Goal: Information Seeking & Learning: Check status

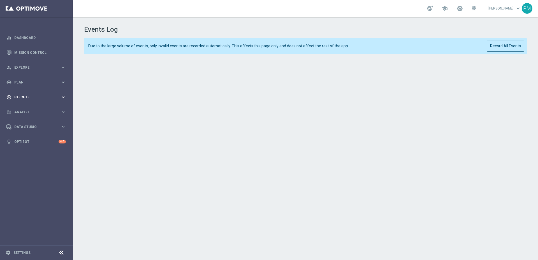
click at [53, 99] on div "play_circle_outline Execute" at bounding box center [33, 97] width 54 height 5
click at [52, 128] on span "Analyze" at bounding box center [37, 128] width 46 height 3
click at [50, 192] on span "Data Studio" at bounding box center [37, 193] width 46 height 3
click at [54, 111] on span "Analyze" at bounding box center [37, 111] width 46 height 3
click at [46, 97] on span "Execute" at bounding box center [37, 96] width 46 height 3
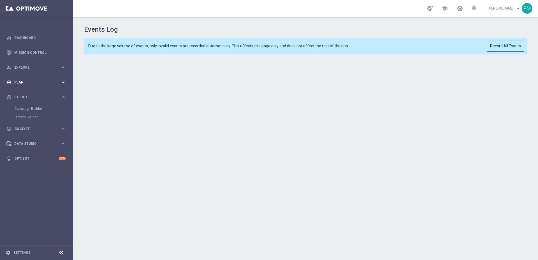
click at [48, 84] on span "Plan" at bounding box center [37, 82] width 46 height 3
click at [44, 66] on span "Explore" at bounding box center [37, 67] width 46 height 3
click at [46, 209] on link "Optibot" at bounding box center [36, 208] width 44 height 15
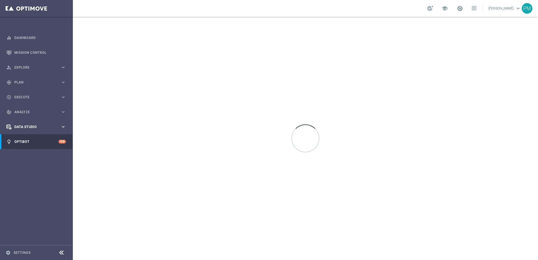
click at [55, 127] on span "Data Studio" at bounding box center [37, 126] width 46 height 3
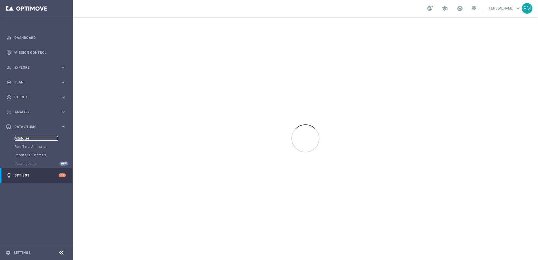
click at [38, 137] on link "Attributes" at bounding box center [37, 138] width 44 height 4
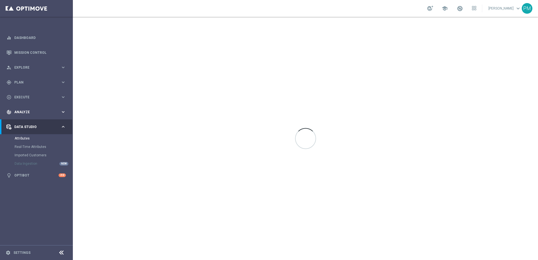
click at [49, 112] on span "Analyze" at bounding box center [37, 111] width 46 height 3
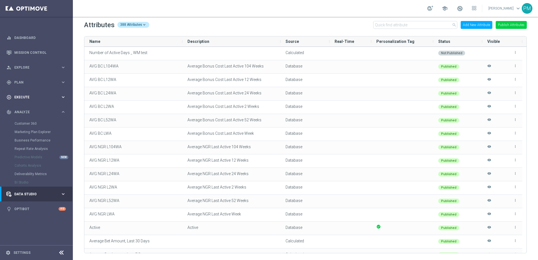
click at [45, 97] on span "Execute" at bounding box center [37, 96] width 46 height 3
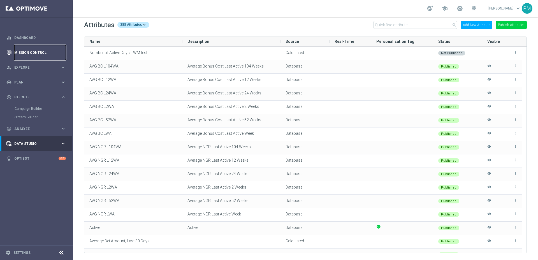
click at [56, 53] on link "Mission Control" at bounding box center [40, 52] width 52 height 15
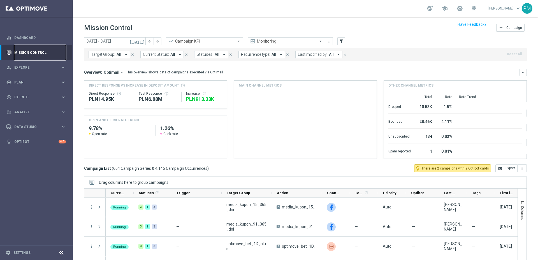
scroll to position [20, 0]
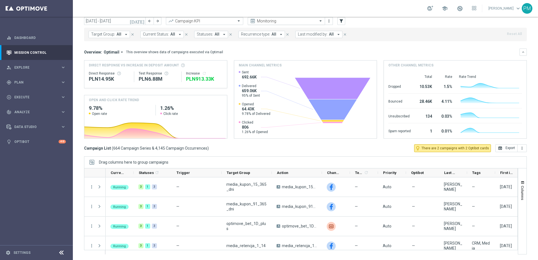
click at [286, 21] on input "text" at bounding box center [281, 21] width 60 height 5
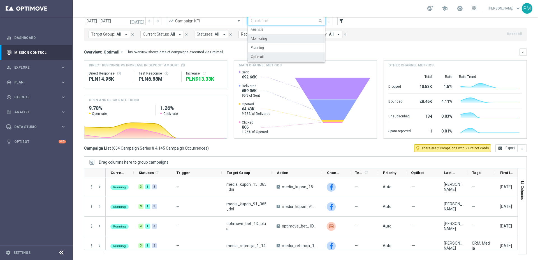
click at [269, 58] on div "Optimail" at bounding box center [286, 56] width 71 height 9
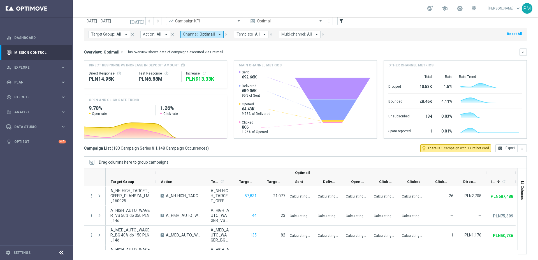
click at [251, 34] on button "Template: All arrow_drop_down" at bounding box center [251, 34] width 34 height 7
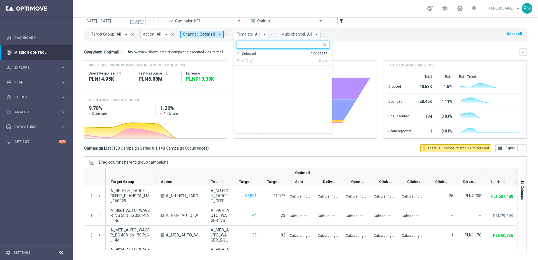
scroll to position [3560, 0]
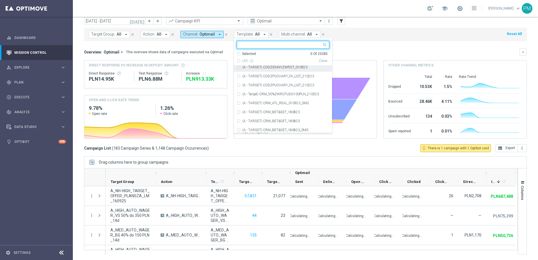
drag, startPoint x: 361, startPoint y: 39, endPoint x: 349, endPoint y: 41, distance: 12.1
click at [361, 39] on div "Target Group: All arrow_drop_down close Action: All arrow_drop_down close Chann…" at bounding box center [305, 34] width 442 height 13
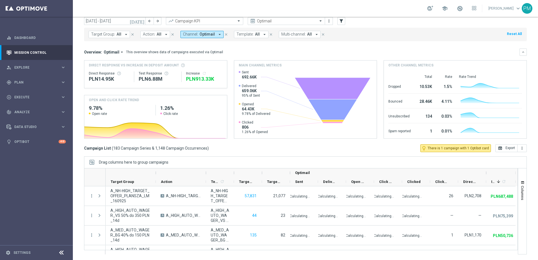
click at [307, 34] on span "All" at bounding box center [309, 34] width 5 height 5
click at [361, 46] on mini-dashboard "Overview: Optimail arrow_drop_down This overview shows data of campaigns execut…" at bounding box center [305, 92] width 442 height 103
click at [153, 33] on span "Action:" at bounding box center [149, 34] width 12 height 5
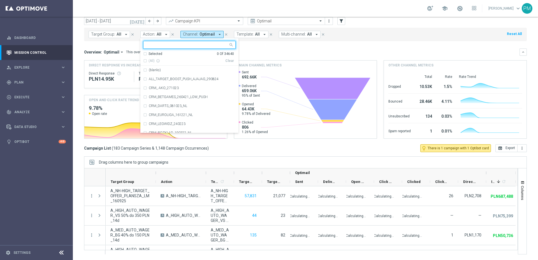
click at [158, 33] on span "All" at bounding box center [159, 34] width 5 height 5
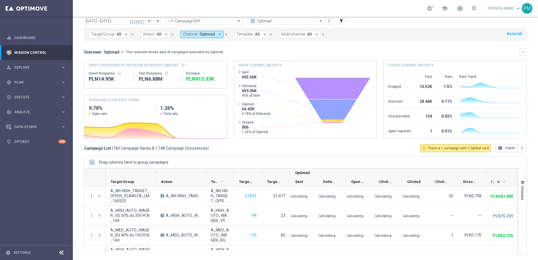
click at [122, 31] on button "Target Group: All arrow_drop_down" at bounding box center [108, 34] width 41 height 7
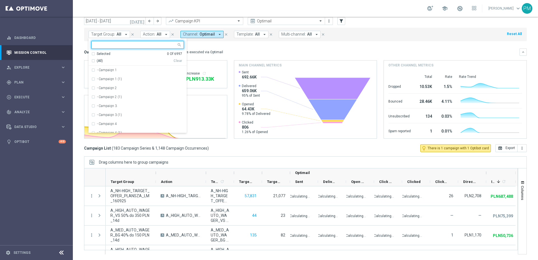
click at [120, 32] on span "All" at bounding box center [118, 34] width 5 height 5
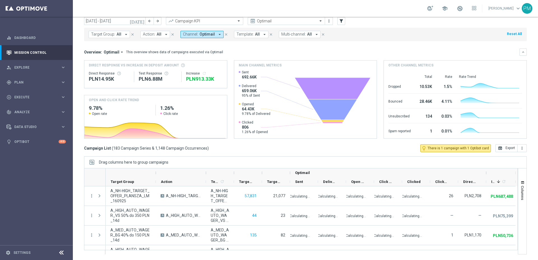
click at [256, 48] on mini-dashboard "Overview: Optimail arrow_drop_down This overview shows data of campaigns execut…" at bounding box center [305, 92] width 442 height 103
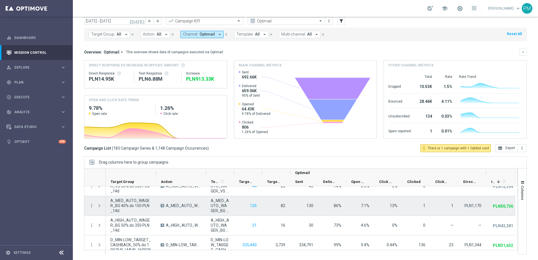
scroll to position [0, 0]
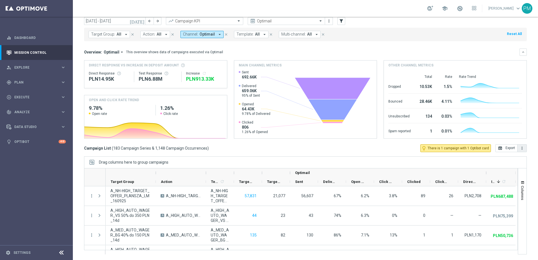
click at [519, 149] on icon "more_vert" at bounding box center [521, 148] width 4 height 4
click at [286, 153] on div "[DATE] [DATE] - [DATE] arrow_back arrow_forward Campaign KPI trending_up Optima…" at bounding box center [305, 126] width 465 height 218
click at [119, 52] on icon "arrow_drop_down" at bounding box center [121, 52] width 5 height 5
click at [142, 50] on div "This overview shows data of campaigns executed via Optimail" at bounding box center [174, 52] width 97 height 5
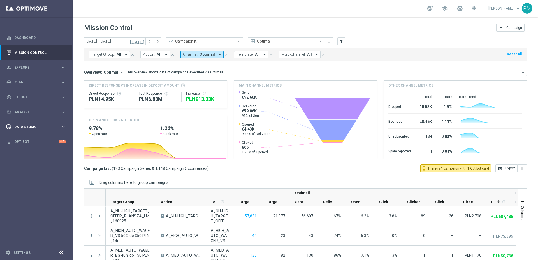
scroll to position [20, 0]
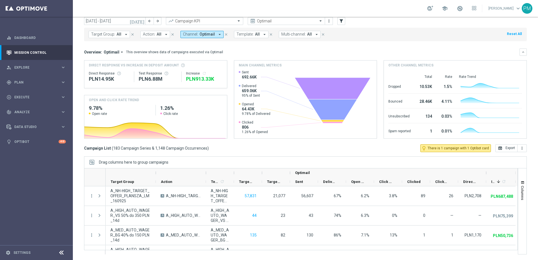
click at [249, 34] on span "Template:" at bounding box center [244, 34] width 17 height 5
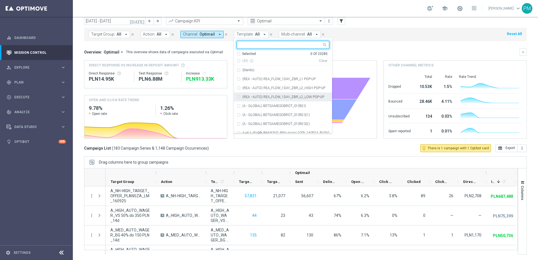
scroll to position [147, 0]
click at [262, 45] on input "text" at bounding box center [281, 45] width 82 height 5
paste input "19911"
type input "19911"
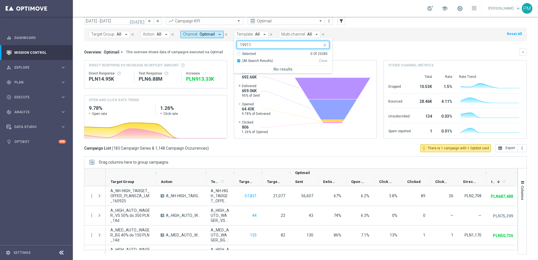
click at [276, 45] on input "19911" at bounding box center [281, 45] width 82 height 5
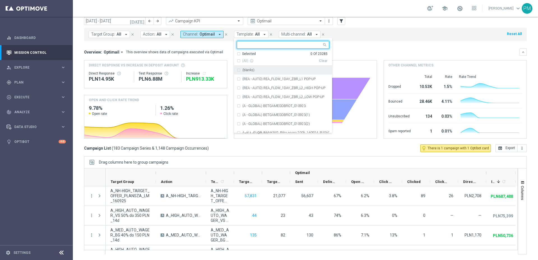
drag, startPoint x: 354, startPoint y: 35, endPoint x: 348, endPoint y: 35, distance: 6.2
click at [353, 35] on div "Target Group: All arrow_drop_down close Action: All arrow_drop_down close Chann…" at bounding box center [305, 34] width 442 height 13
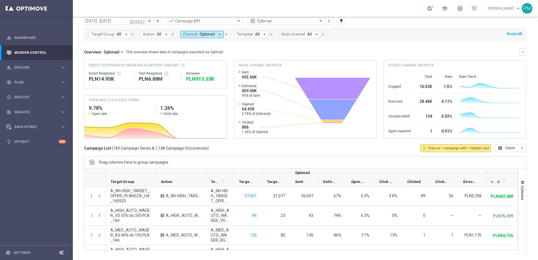
click at [298, 32] on span "Multi-channel:" at bounding box center [293, 34] width 24 height 5
click at [298, 74] on div "No" at bounding box center [301, 74] width 29 height 3
click at [348, 44] on mini-dashboard "Overview: Optimail arrow_drop_down This overview shows data of campaigns execut…" at bounding box center [305, 92] width 442 height 103
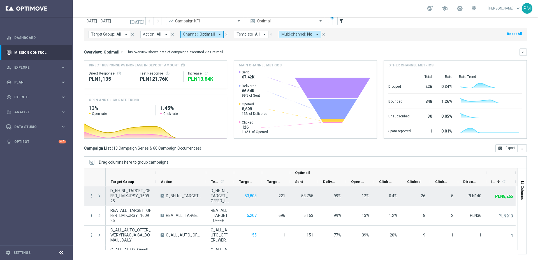
click at [100, 196] on span "Press SPACE to select this row." at bounding box center [99, 195] width 5 height 4
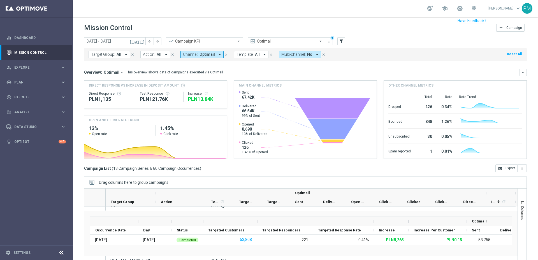
scroll to position [20, 0]
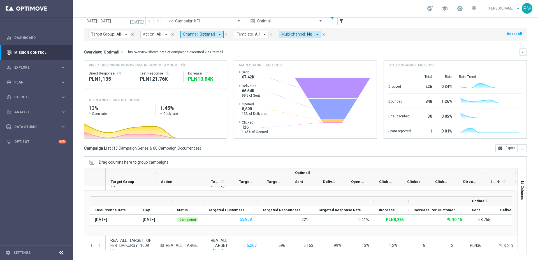
click at [429, 156] on div "[DATE] [DATE] - [DATE] arrow_back arrow_forward Campaign KPI trending_up Optima…" at bounding box center [305, 126] width 465 height 218
click at [521, 53] on icon "keyboard_arrow_down" at bounding box center [523, 52] width 4 height 4
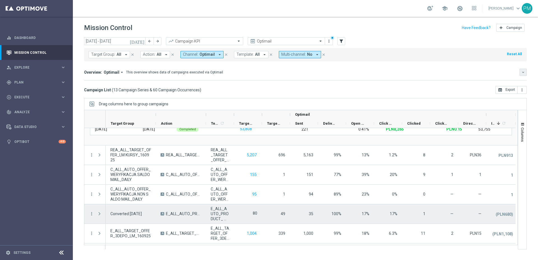
scroll to position [0, 0]
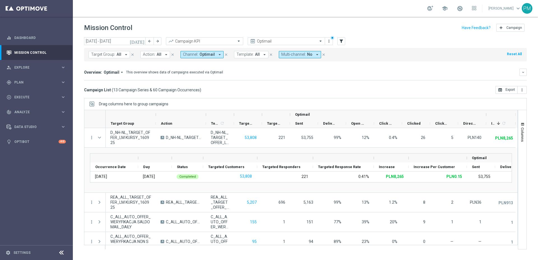
click at [321, 55] on icon "close" at bounding box center [323, 55] width 4 height 4
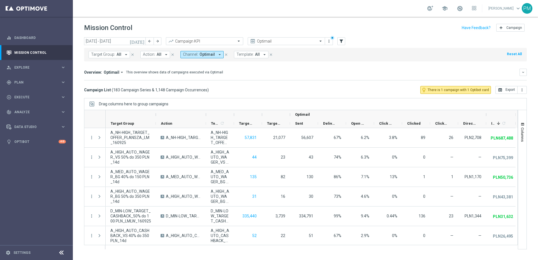
click at [258, 55] on button "Template: All arrow_drop_down" at bounding box center [251, 54] width 34 height 7
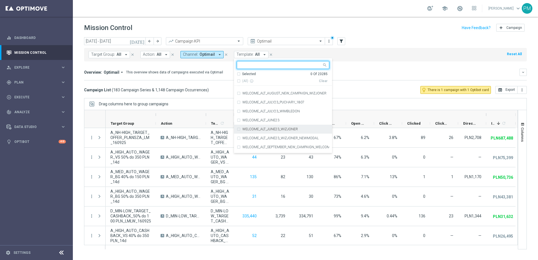
scroll to position [207237, 0]
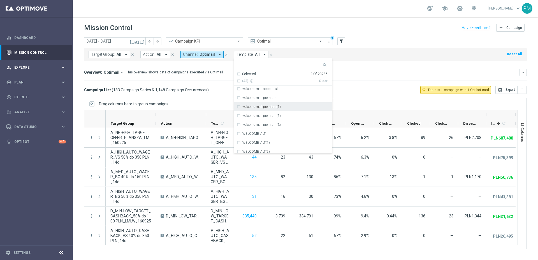
click at [48, 68] on span "Explore" at bounding box center [37, 67] width 46 height 3
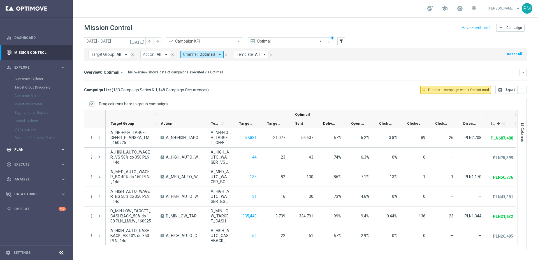
click at [37, 148] on span "Plan" at bounding box center [37, 149] width 46 height 3
click at [38, 109] on span "Templates" at bounding box center [35, 110] width 40 height 3
click at [41, 118] on link "Optimail" at bounding box center [37, 119] width 41 height 4
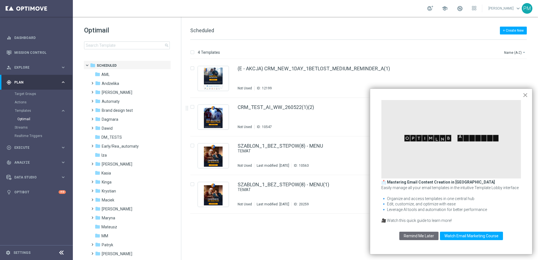
click at [524, 95] on button "×" at bounding box center [524, 94] width 5 height 9
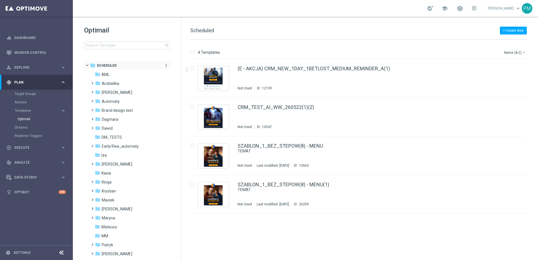
click at [110, 65] on span "Scheduled" at bounding box center [107, 65] width 20 height 5
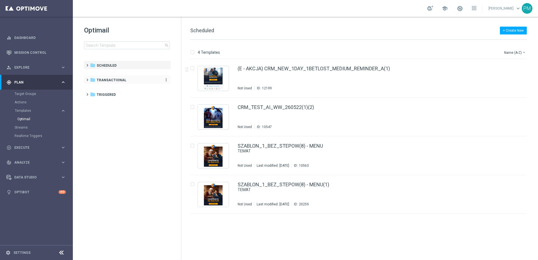
click at [111, 78] on span "Transactional" at bounding box center [112, 80] width 30 height 5
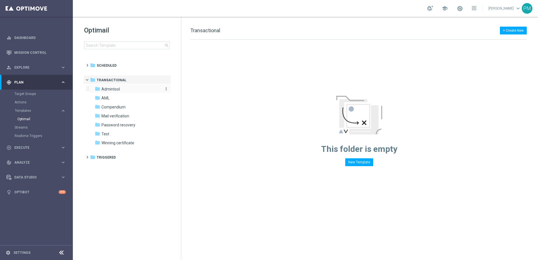
click at [112, 90] on span "Admintool" at bounding box center [110, 89] width 18 height 5
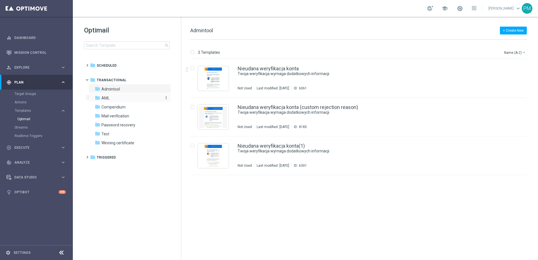
click at [126, 100] on div "folder AML" at bounding box center [127, 98] width 64 height 6
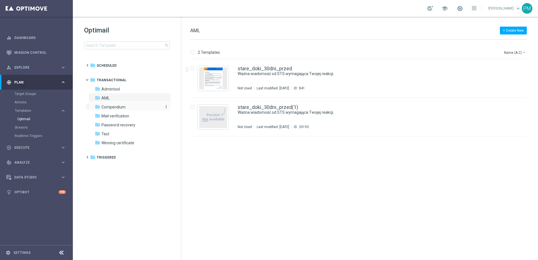
click at [133, 108] on div "folder Compendium" at bounding box center [127, 107] width 64 height 6
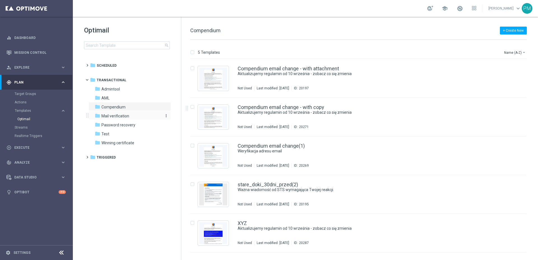
click at [139, 115] on div "folder Mail verification" at bounding box center [127, 116] width 64 height 6
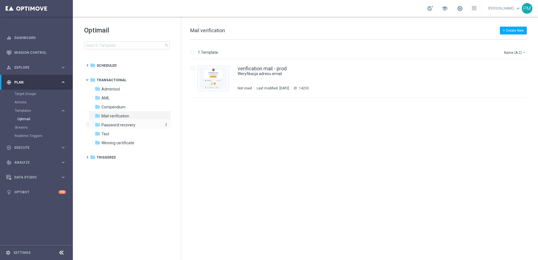
click at [131, 123] on span "Password recovery" at bounding box center [118, 124] width 34 height 5
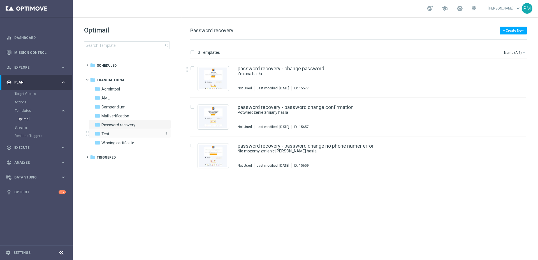
click at [124, 134] on div "folder Test" at bounding box center [127, 134] width 64 height 6
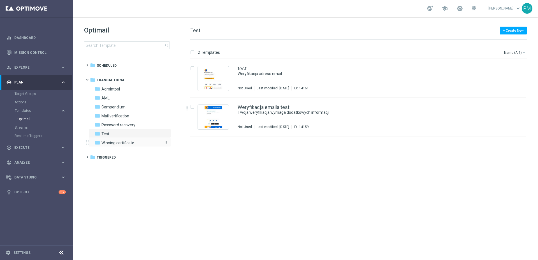
click at [135, 143] on div "folder Winning certificate" at bounding box center [127, 143] width 64 height 6
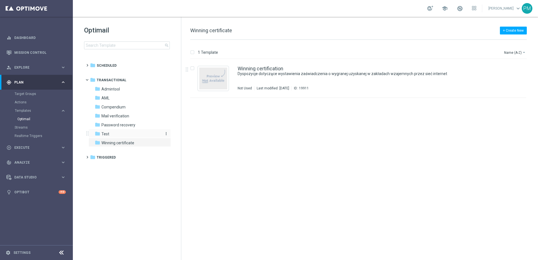
click at [118, 132] on div "folder Test" at bounding box center [127, 134] width 64 height 6
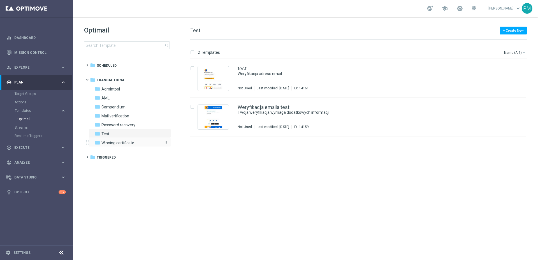
click at [133, 141] on span "Winning certificate" at bounding box center [117, 142] width 33 height 5
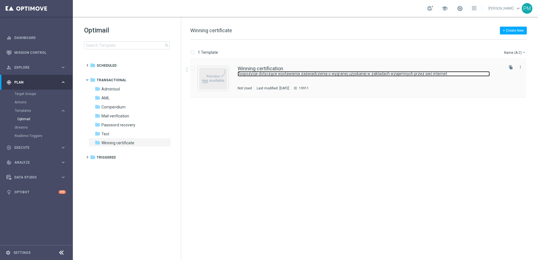
click at [281, 74] on link "Dyspozycje dotyczące wystawienia zaświadczenia o wygranej uzyskanej w zakładach…" at bounding box center [363, 73] width 252 height 5
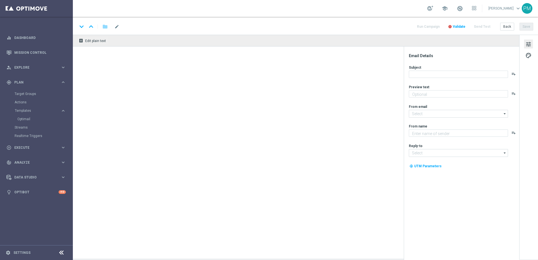
type textarea "STS"
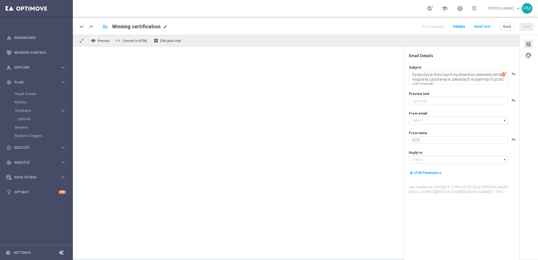
type input "[EMAIL_ADDRESS][DOMAIN_NAME]"
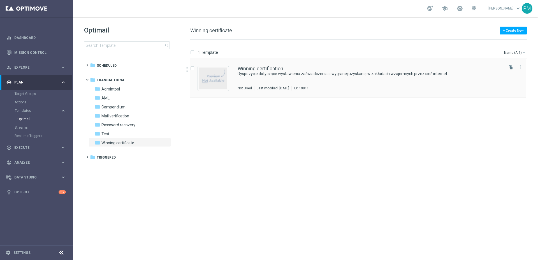
drag, startPoint x: 287, startPoint y: 67, endPoint x: 249, endPoint y: 67, distance: 38.1
click at [249, 67] on div "Winning certification" at bounding box center [369, 68] width 265 height 5
click at [50, 51] on link "Mission Control" at bounding box center [40, 52] width 52 height 15
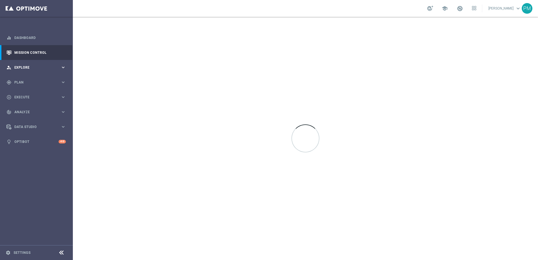
click at [51, 65] on div "person_search Explore" at bounding box center [33, 67] width 54 height 5
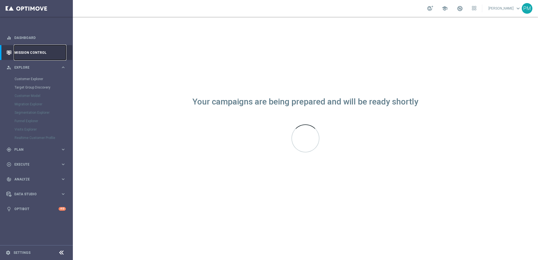
click at [50, 50] on link "Mission Control" at bounding box center [40, 52] width 52 height 15
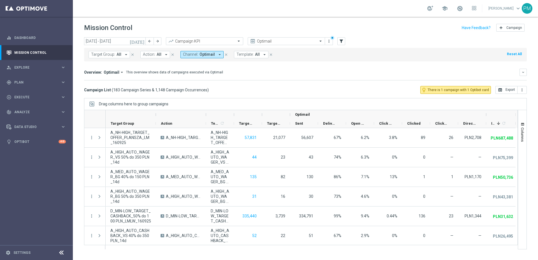
click at [243, 54] on span "Template:" at bounding box center [244, 54] width 17 height 5
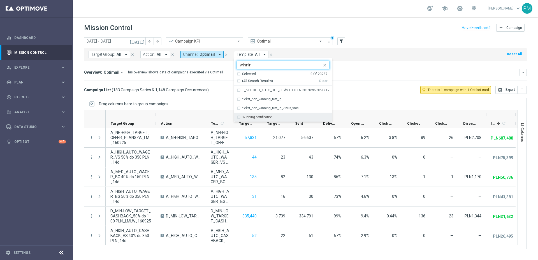
click at [292, 117] on div "Winning certification" at bounding box center [285, 116] width 87 height 3
type input "winnin"
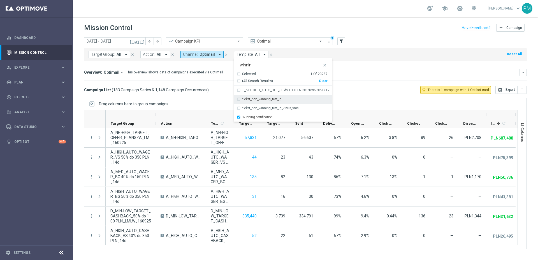
click at [358, 83] on mini-dashboard "Overview: Optimail arrow_drop_down This overview shows data of campaigns execut…" at bounding box center [305, 73] width 442 height 25
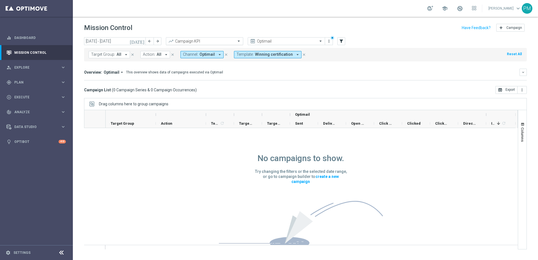
click at [205, 39] on input "text" at bounding box center [199, 41] width 60 height 5
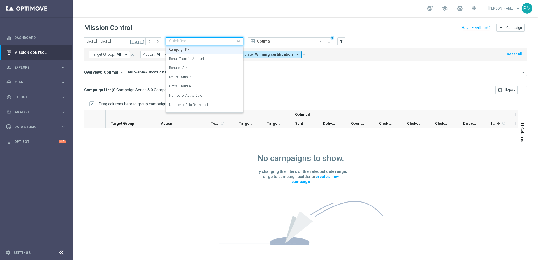
click at [210, 39] on input "text" at bounding box center [199, 41] width 60 height 5
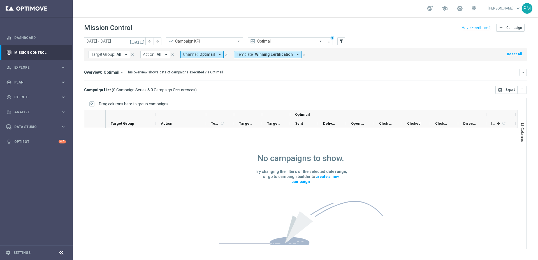
drag, startPoint x: 265, startPoint y: 73, endPoint x: 258, endPoint y: 71, distance: 7.3
click at [265, 73] on div "Overview: Optimail arrow_drop_down This overview shows data of campaigns execut…" at bounding box center [301, 72] width 435 height 5
click at [225, 53] on button "close" at bounding box center [225, 55] width 5 height 6
click at [327, 42] on icon "more_vert" at bounding box center [328, 41] width 4 height 4
click at [329, 42] on icon "more_vert" at bounding box center [328, 41] width 4 height 4
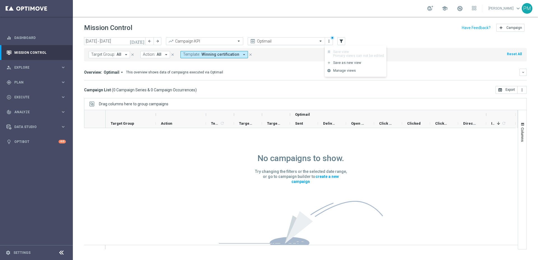
click at [305, 41] on input "text" at bounding box center [281, 41] width 60 height 5
click at [291, 51] on div "Analysis" at bounding box center [286, 49] width 71 height 9
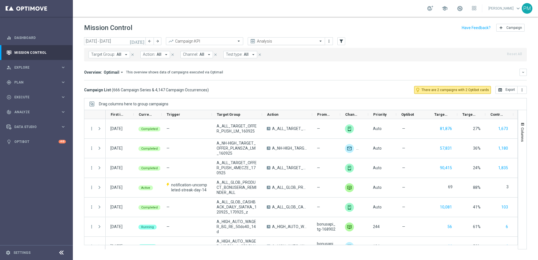
click at [276, 44] on div "Analysis" at bounding box center [286, 41] width 77 height 8
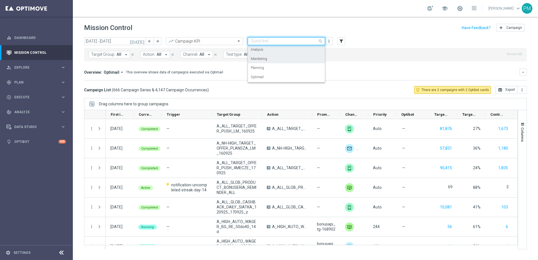
click at [284, 60] on div "Monitoring" at bounding box center [286, 58] width 71 height 9
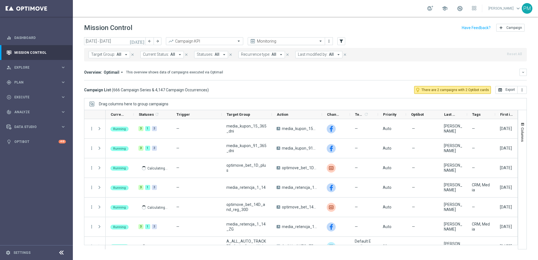
click at [280, 40] on input "text" at bounding box center [281, 41] width 60 height 5
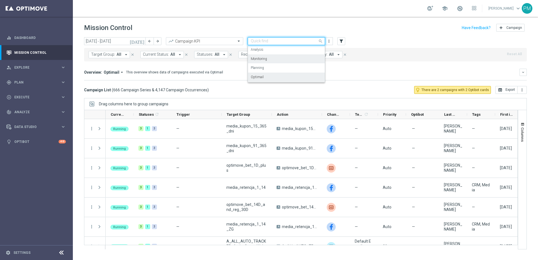
click at [282, 77] on div "Optimail" at bounding box center [286, 77] width 71 height 9
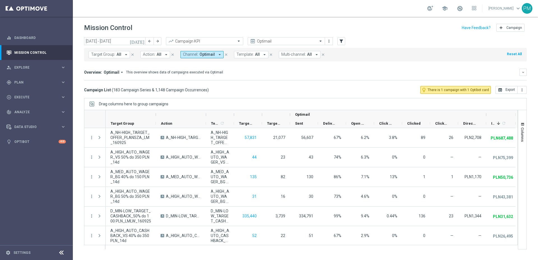
click at [255, 54] on span "All" at bounding box center [257, 54] width 5 height 5
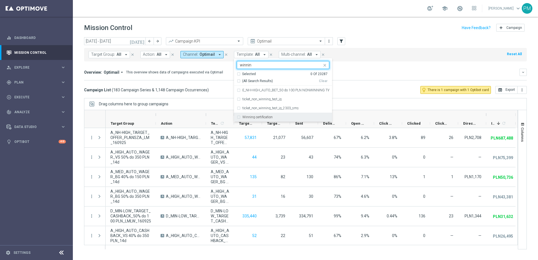
click at [266, 114] on div "Winning certification" at bounding box center [283, 117] width 92 height 9
type input "winnin"
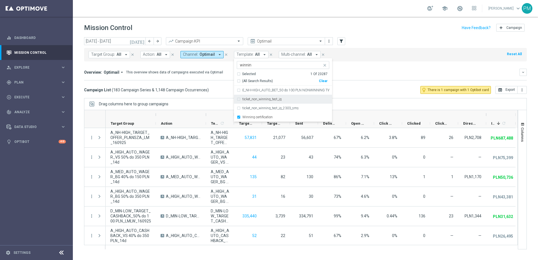
drag, startPoint x: 359, startPoint y: 86, endPoint x: 364, endPoint y: 86, distance: 5.3
click at [359, 86] on div "Campaign List ( 183 Campaign Series & 1,148 Campaign Occurrences ) lightbulb_ou…" at bounding box center [305, 90] width 442 height 8
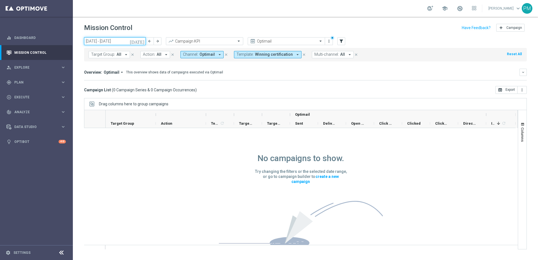
click at [128, 41] on input "[DATE] - [DATE]" at bounding box center [115, 41] width 62 height 8
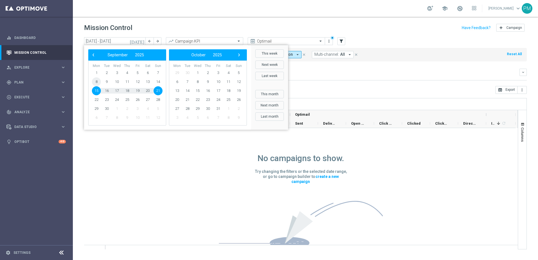
click at [95, 82] on span "8" at bounding box center [96, 81] width 9 height 9
click at [128, 92] on span "18" at bounding box center [127, 90] width 9 height 9
type input "[DATE] - [DATE]"
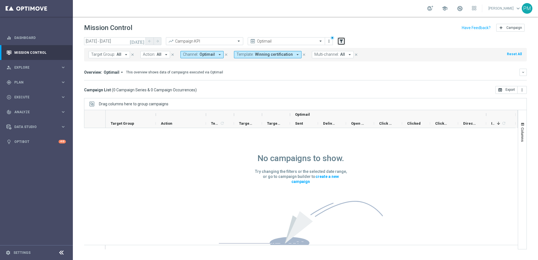
click at [342, 39] on icon "filter_alt" at bounding box center [341, 41] width 5 height 5
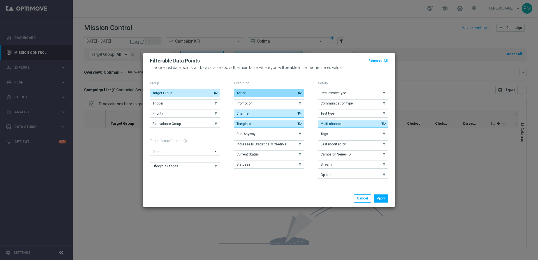
click at [296, 93] on button "Action" at bounding box center [269, 93] width 70 height 8
click at [297, 92] on icon "button" at bounding box center [300, 93] width 6 height 4
click at [360, 199] on button "Cancel" at bounding box center [362, 198] width 17 height 8
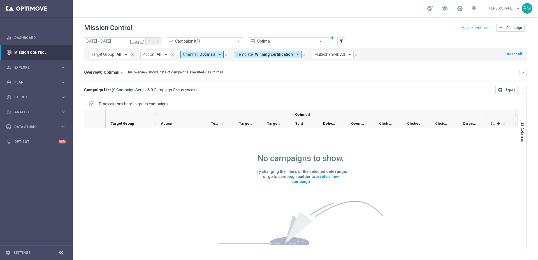
click at [191, 40] on input "text" at bounding box center [199, 41] width 60 height 5
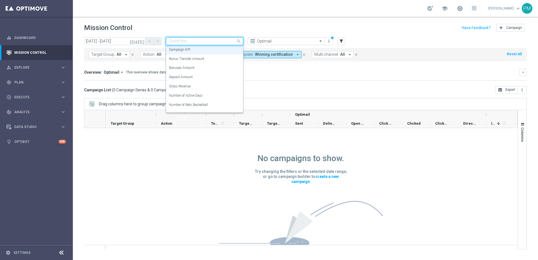
click at [197, 39] on input "text" at bounding box center [199, 41] width 60 height 5
drag, startPoint x: 276, startPoint y: 41, endPoint x: 284, endPoint y: 41, distance: 8.4
click at [276, 41] on input "text" at bounding box center [281, 41] width 60 height 5
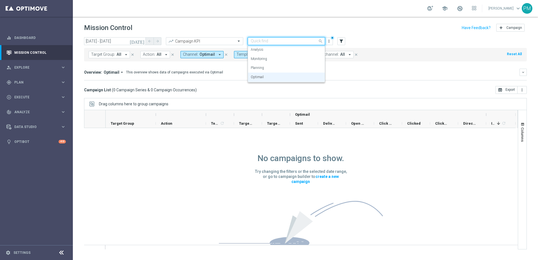
click at [283, 40] on input "text" at bounding box center [281, 41] width 60 height 5
click at [213, 73] on div "This overview shows data of campaigns executed via Optimail" at bounding box center [174, 72] width 97 height 5
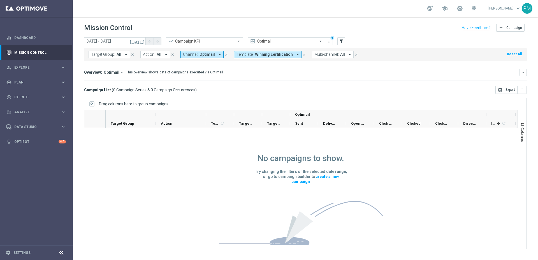
click at [114, 73] on span "Optimail" at bounding box center [112, 72] width 16 height 5
click at [169, 74] on div "This overview shows data of campaigns executed via Optimail" at bounding box center [174, 72] width 97 height 5
click at [229, 42] on div at bounding box center [204, 41] width 77 height 5
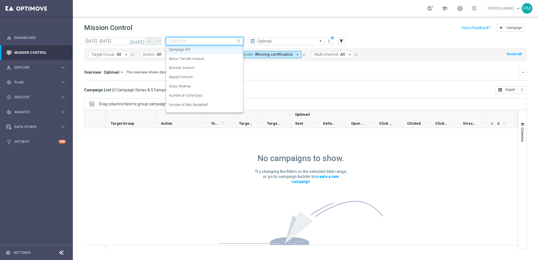
click at [229, 42] on div at bounding box center [204, 41] width 77 height 5
type input "a"
click at [211, 56] on div "Bonus Transfer Amount" at bounding box center [204, 58] width 71 height 9
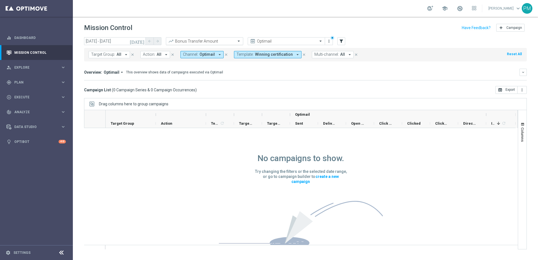
click at [227, 41] on input "text" at bounding box center [199, 41] width 60 height 5
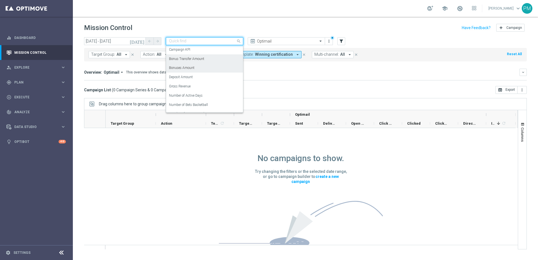
click at [217, 66] on div "Bonuses Amount" at bounding box center [204, 67] width 71 height 9
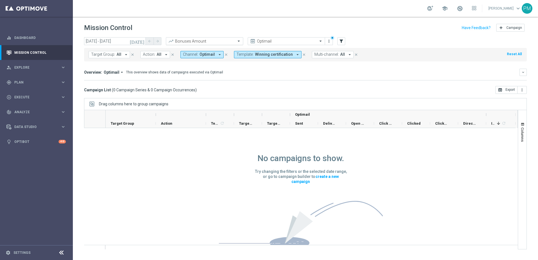
click at [225, 42] on input "text" at bounding box center [199, 41] width 60 height 5
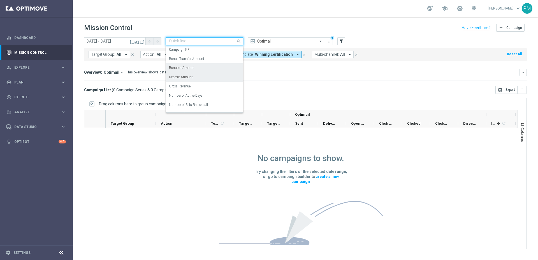
click at [209, 77] on div "Deposit Amount" at bounding box center [204, 77] width 71 height 9
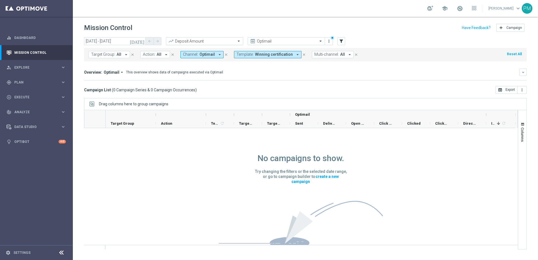
click at [220, 41] on input "text" at bounding box center [199, 41] width 60 height 5
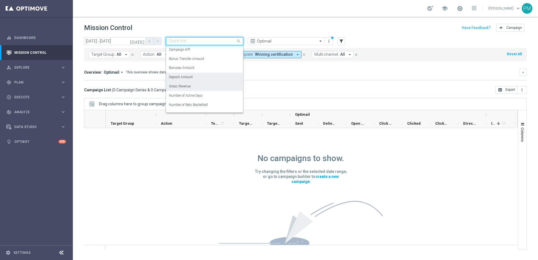
click at [212, 88] on div "Gross Revenue" at bounding box center [204, 86] width 71 height 9
click at [223, 41] on input "text" at bounding box center [199, 41] width 60 height 5
click at [214, 92] on div "Number of Active Days" at bounding box center [204, 95] width 71 height 9
click at [227, 41] on input "text" at bounding box center [199, 41] width 60 height 5
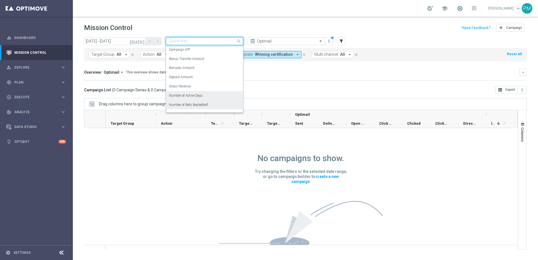
click at [217, 102] on div "Number of Bets Basketball" at bounding box center [204, 104] width 71 height 9
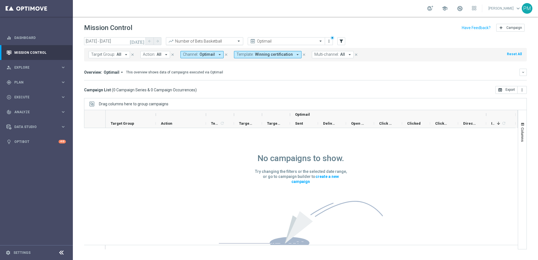
click at [226, 41] on input "text" at bounding box center [199, 41] width 60 height 5
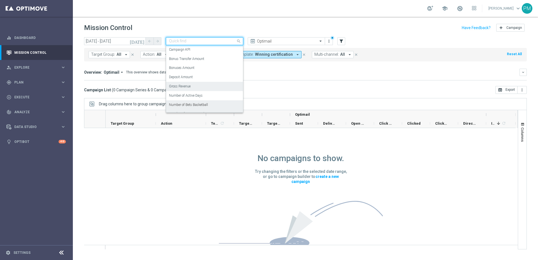
scroll to position [27, 0]
click at [222, 87] on div "Number of Bets Ice Hockey" at bounding box center [204, 86] width 71 height 9
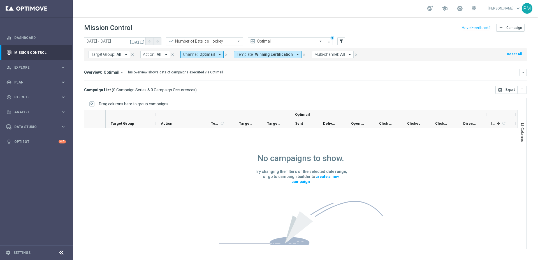
click at [230, 41] on div at bounding box center [204, 41] width 77 height 5
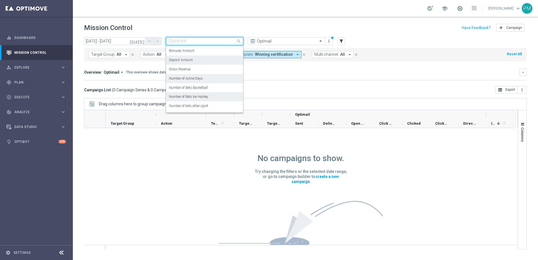
scroll to position [21, 0]
click at [221, 101] on div "Number of bets other sport" at bounding box center [204, 102] width 71 height 9
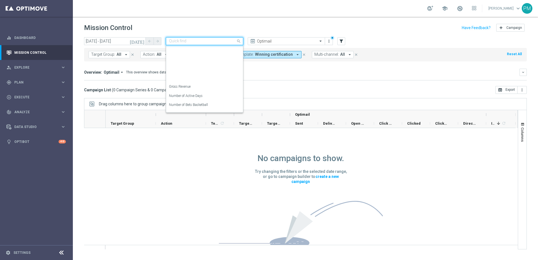
click at [222, 42] on input "text" at bounding box center [199, 41] width 60 height 5
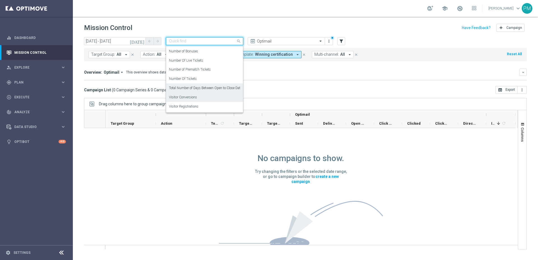
scroll to position [107, 0]
click at [211, 88] on div "Visitor Conversions" at bounding box center [204, 89] width 71 height 9
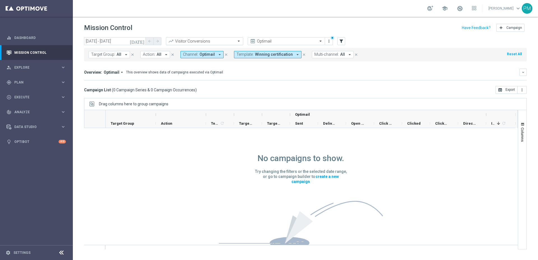
click at [217, 44] on div "Visitor Conversions" at bounding box center [204, 41] width 77 height 8
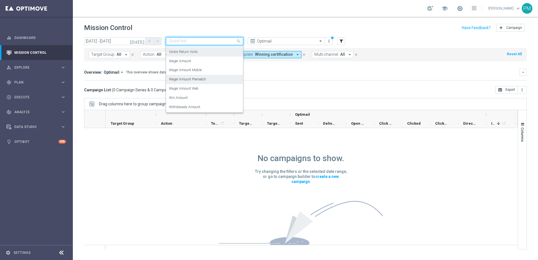
scroll to position [136, 0]
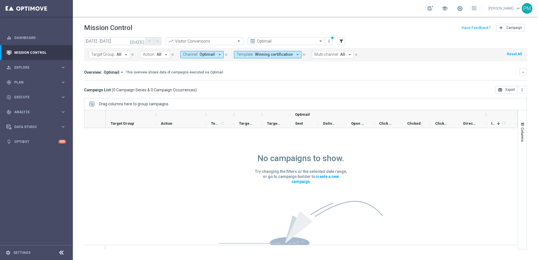
click at [278, 84] on mini-dashboard "Overview: Optimail arrow_drop_down This overview shows data of campaigns execut…" at bounding box center [305, 73] width 442 height 25
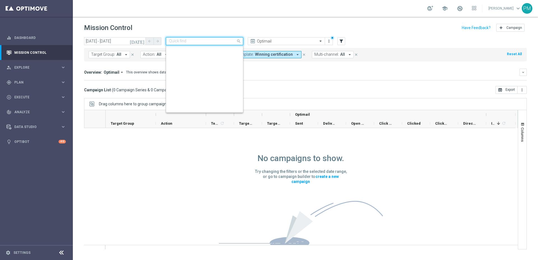
click at [210, 40] on input "text" at bounding box center [199, 41] width 60 height 5
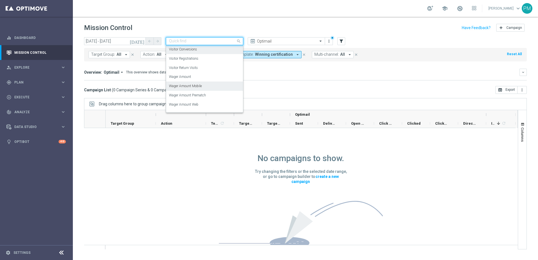
scroll to position [164, 0]
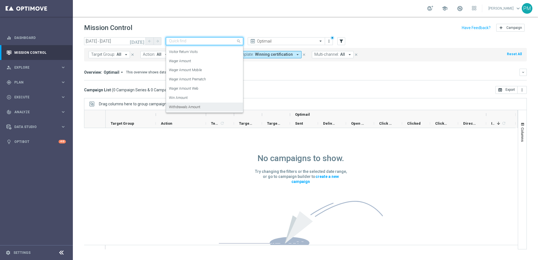
click at [212, 107] on div "Withdrawals Amount" at bounding box center [204, 106] width 71 height 9
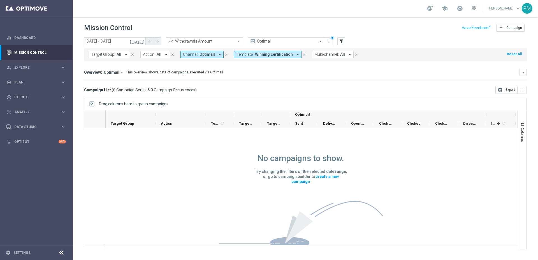
click at [226, 42] on input "text" at bounding box center [199, 41] width 60 height 5
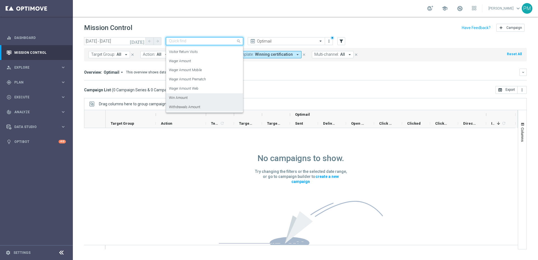
click at [210, 99] on div "Win Amount" at bounding box center [204, 97] width 71 height 9
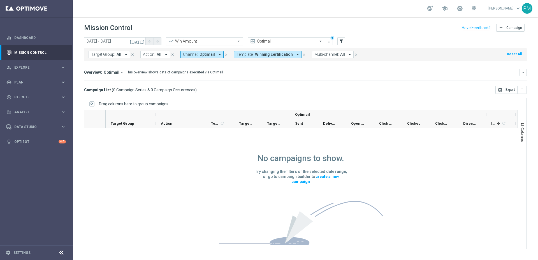
click at [225, 40] on input "text" at bounding box center [199, 41] width 60 height 5
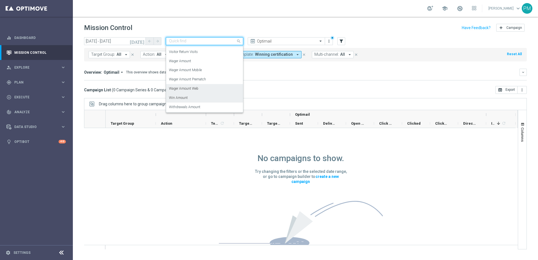
click at [214, 88] on div "Wager Amount Web" at bounding box center [204, 88] width 71 height 9
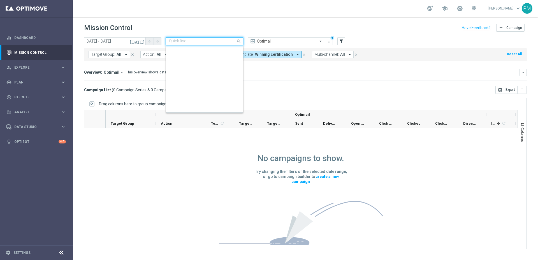
click at [222, 40] on input "text" at bounding box center [199, 41] width 60 height 5
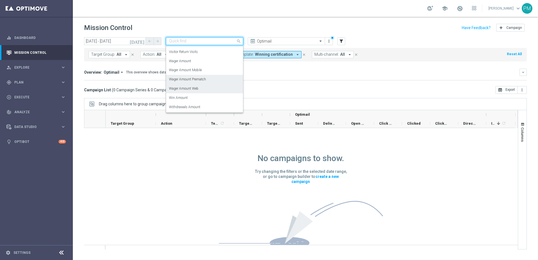
click at [217, 79] on div "Wager Amount Prematch" at bounding box center [204, 79] width 71 height 9
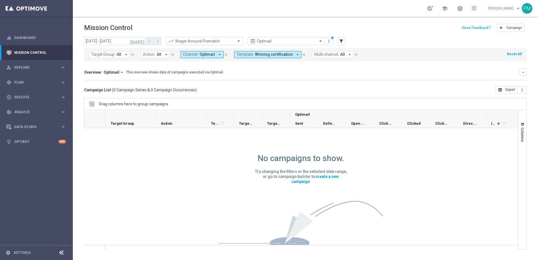
click at [227, 42] on input "text" at bounding box center [199, 41] width 60 height 5
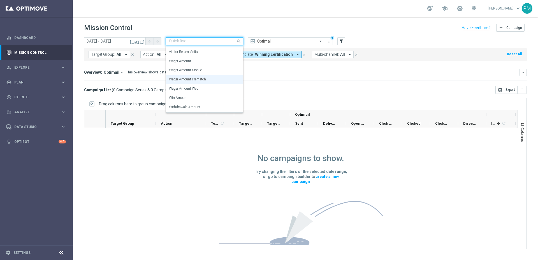
click at [221, 71] on div "Wager Amount Mobile" at bounding box center [204, 70] width 71 height 9
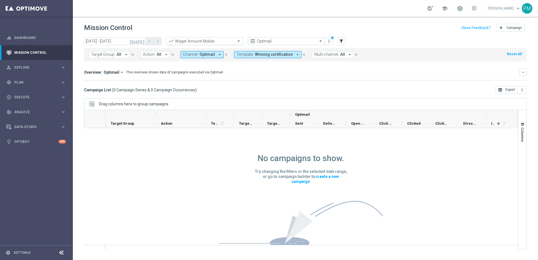
click at [230, 41] on div at bounding box center [204, 41] width 77 height 5
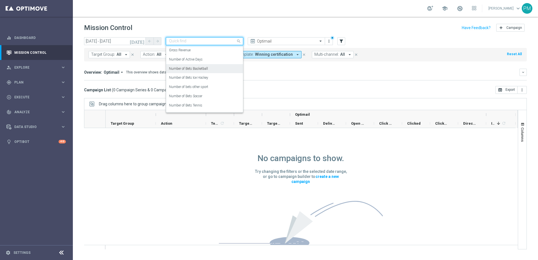
scroll to position [0, 0]
click at [205, 49] on div "Campaign KPI" at bounding box center [204, 49] width 71 height 9
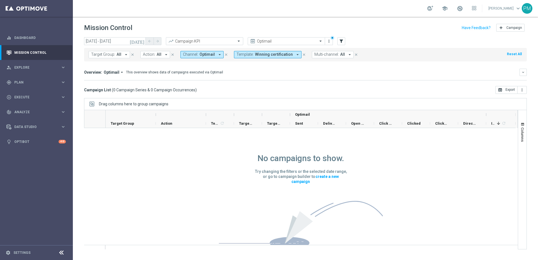
click at [264, 79] on div "Overview: Optimail arrow_drop_down This overview shows data of campaigns execut…" at bounding box center [305, 75] width 442 height 12
click at [57, 99] on div "play_circle_outline Execute" at bounding box center [33, 97] width 54 height 5
click at [59, 129] on span "Analyze" at bounding box center [37, 128] width 46 height 3
click at [41, 173] on link "Deliverability Metrics" at bounding box center [37, 174] width 44 height 4
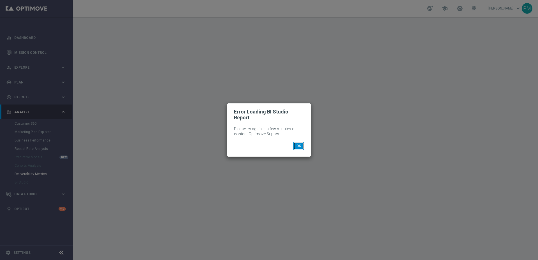
click at [301, 145] on button "OK" at bounding box center [298, 146] width 11 height 8
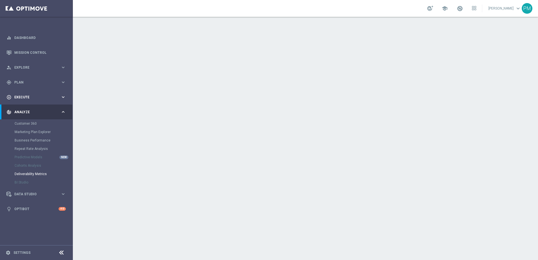
click at [47, 95] on div "play_circle_outline Execute" at bounding box center [33, 97] width 54 height 5
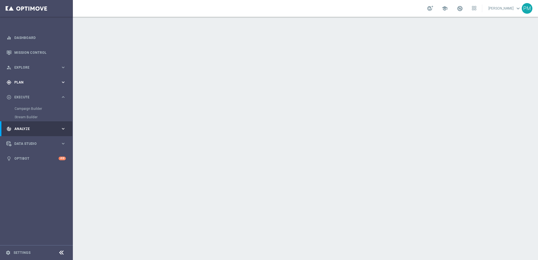
click at [56, 82] on span "Plan" at bounding box center [37, 82] width 46 height 3
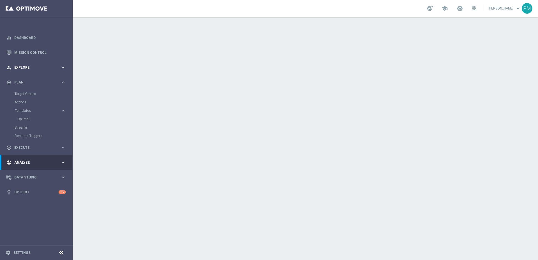
click at [55, 64] on div "person_search Explore keyboard_arrow_right" at bounding box center [36, 67] width 72 height 15
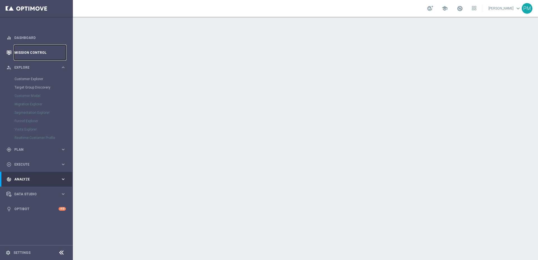
click at [52, 52] on link "Mission Control" at bounding box center [40, 52] width 52 height 15
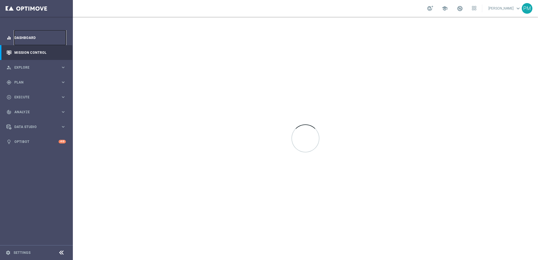
click at [55, 38] on link "Dashboard" at bounding box center [40, 37] width 52 height 15
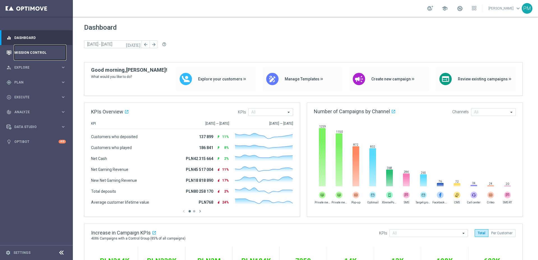
click at [48, 51] on link "Mission Control" at bounding box center [40, 52] width 52 height 15
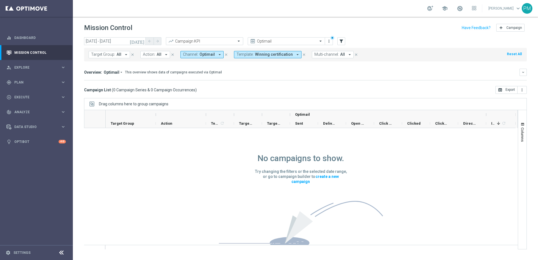
click at [224, 55] on icon "close" at bounding box center [226, 55] width 4 height 4
click at [255, 93] on div "Campaign List ( 0 Campaign Series & 0 Campaign Occurrences ) open_in_browser Ex…" at bounding box center [305, 90] width 442 height 8
click at [121, 71] on icon "arrow_drop_down" at bounding box center [121, 72] width 4 height 4
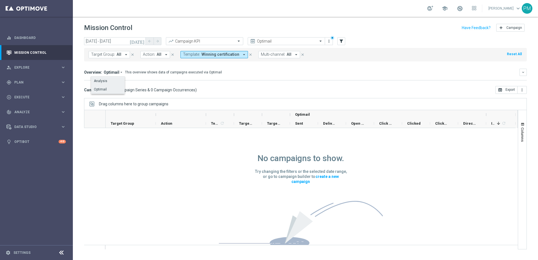
click at [112, 82] on div "Analysis" at bounding box center [108, 81] width 34 height 8
